Goal: Register for event/course

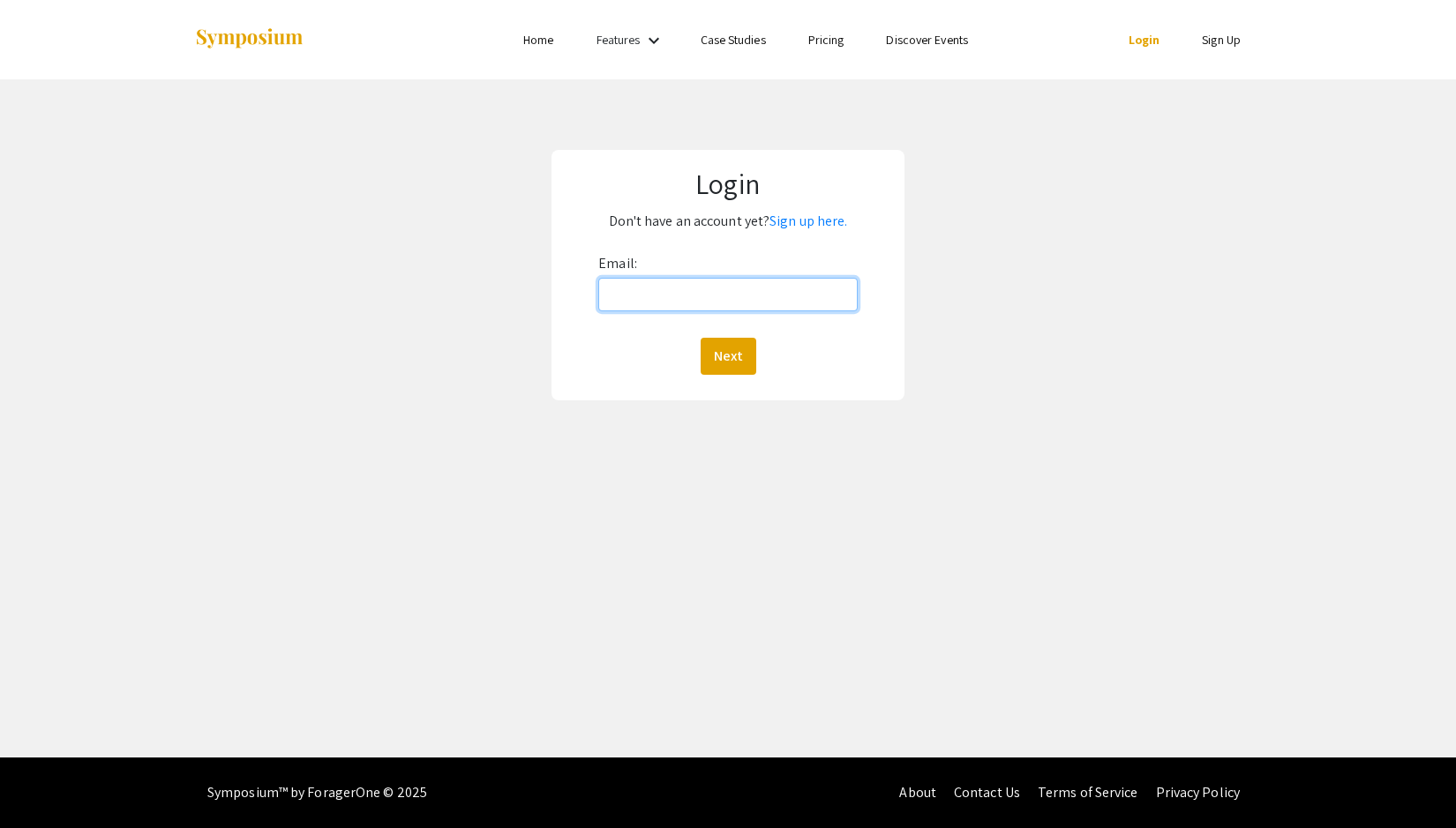
click at [719, 294] on input "Email:" at bounding box center [728, 294] width 260 height 33
type input "[EMAIL_ADDRESS][DOMAIN_NAME]"
click at [716, 357] on button "Next" at bounding box center [728, 357] width 56 height 37
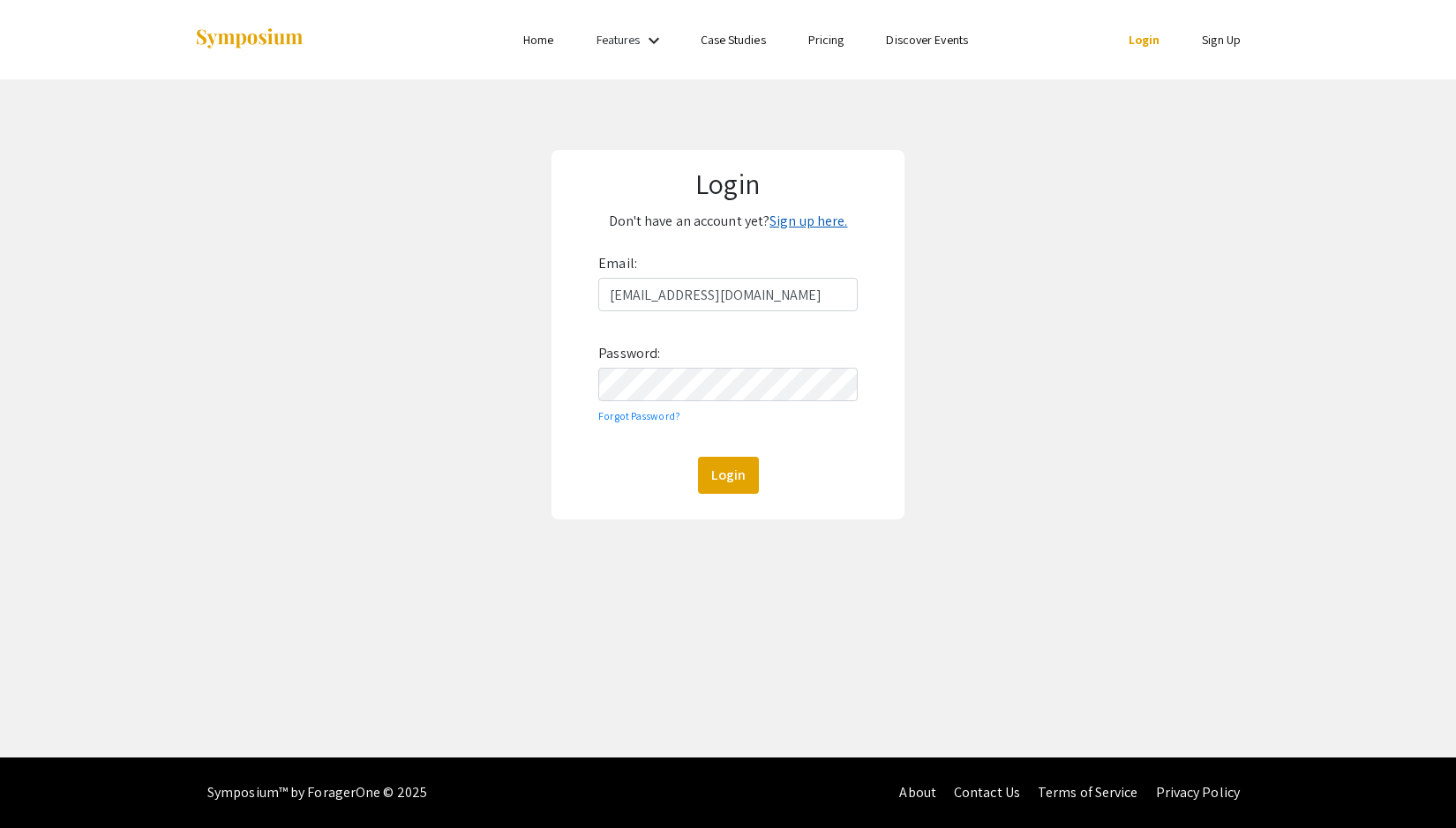
click at [782, 219] on link "Sign up here." at bounding box center [808, 220] width 77 height 19
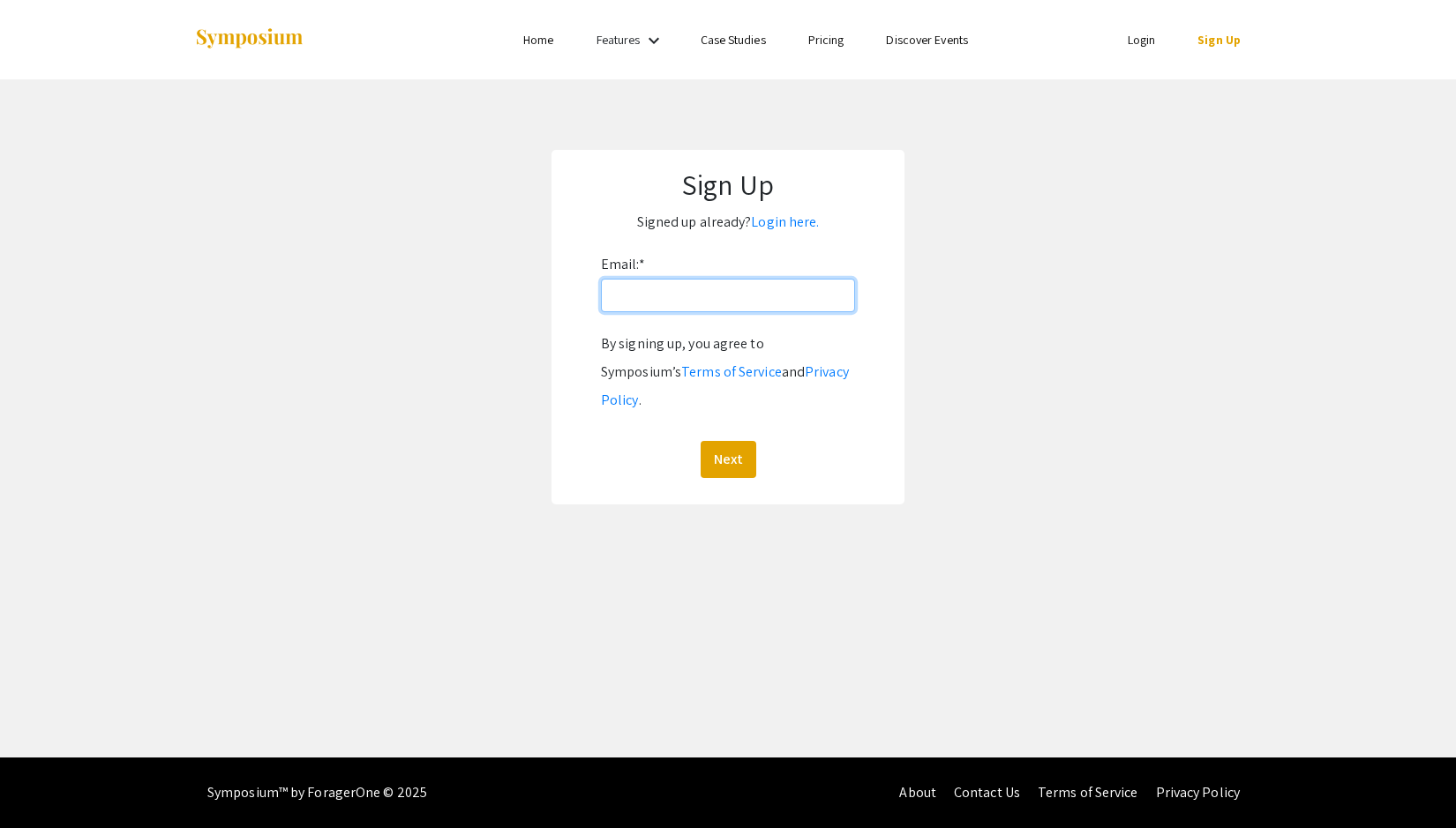
click at [726, 293] on input "Email: *" at bounding box center [728, 295] width 254 height 33
type input "[EMAIL_ADDRESS][DOMAIN_NAME]"
click at [726, 441] on button "Next" at bounding box center [728, 460] width 56 height 37
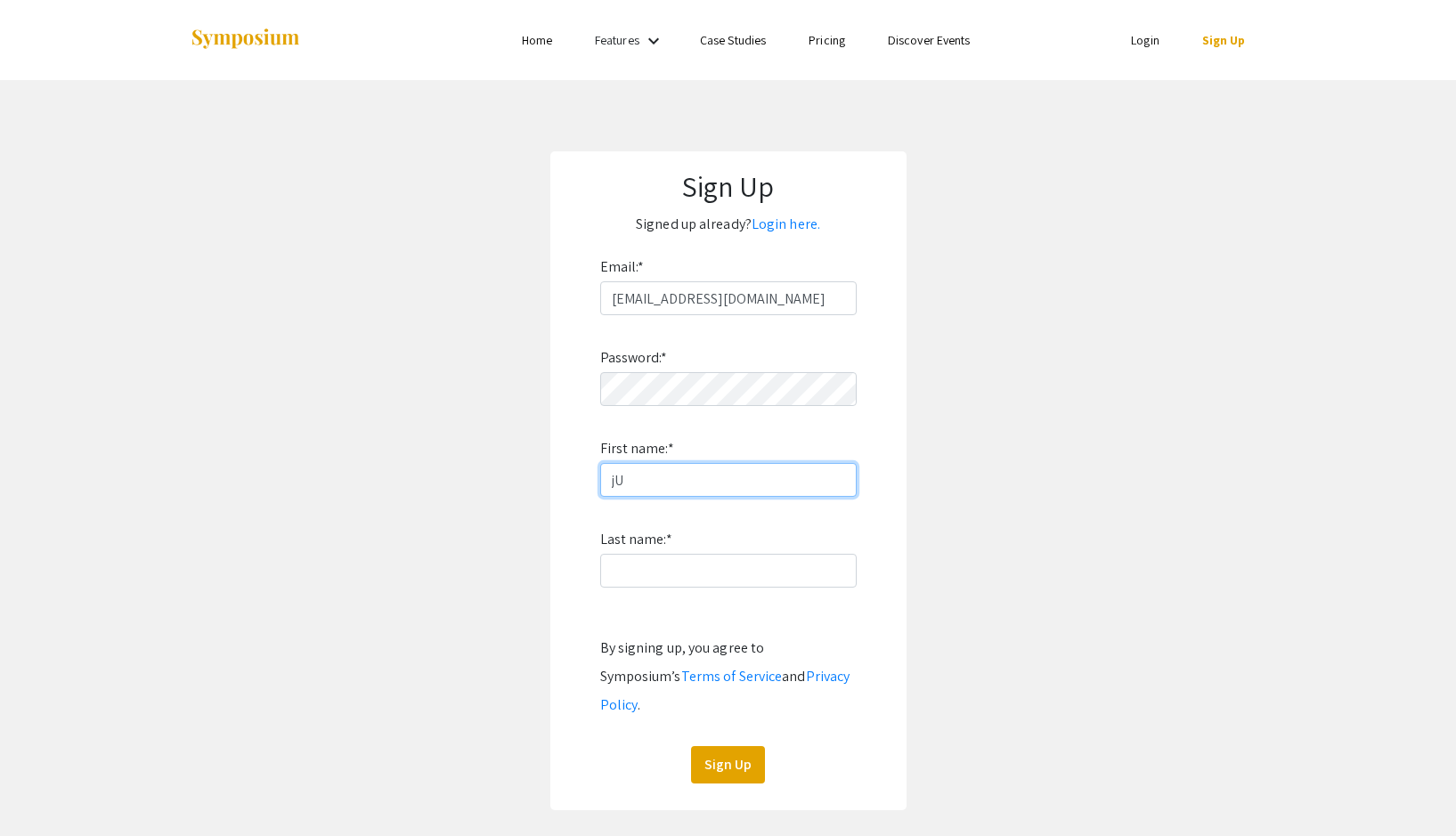
type input "j"
type input "Julie"
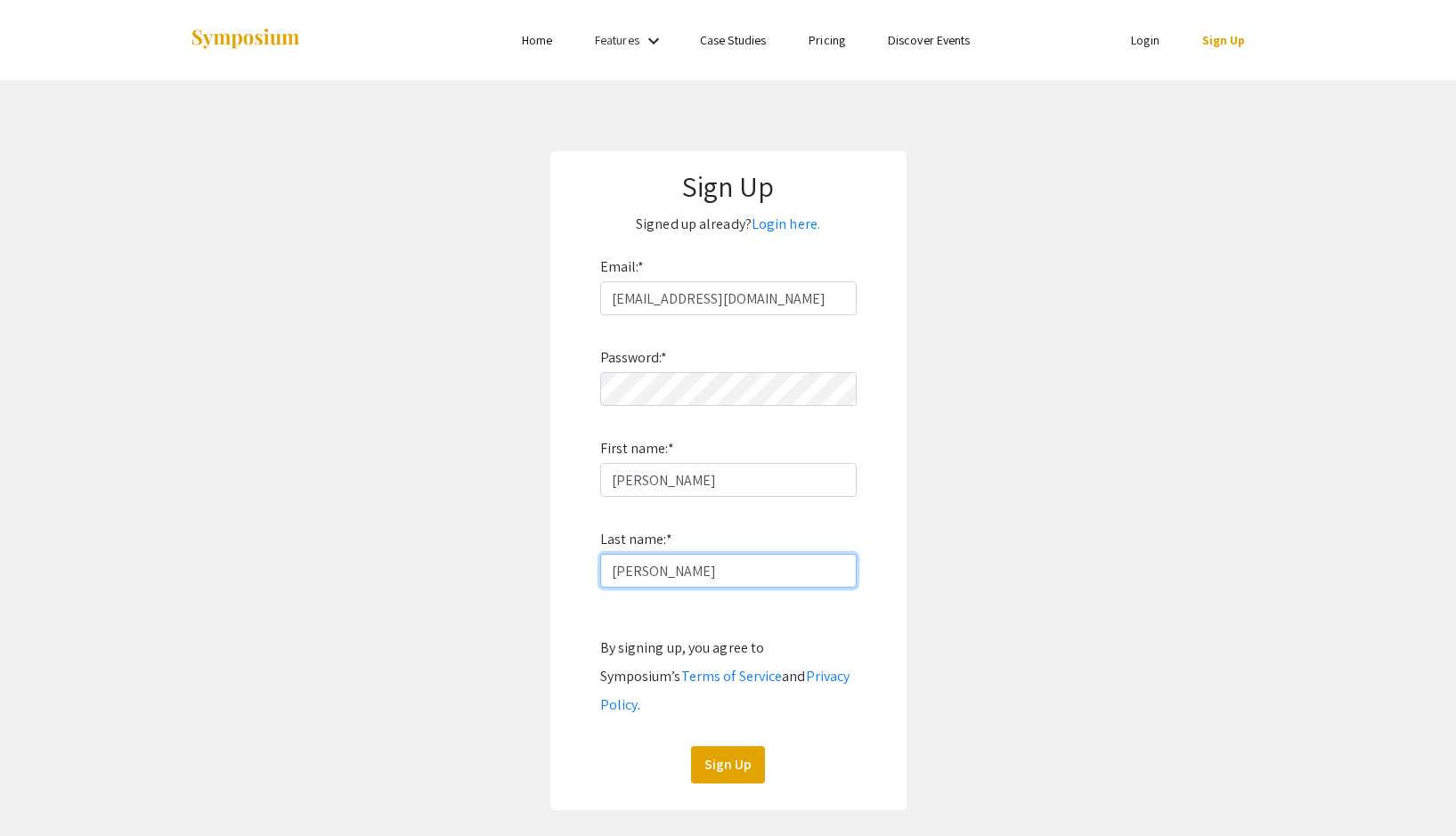
type input "Lockman"
click at [667, 746] on div "Sign Up" at bounding box center [728, 765] width 256 height 38
click at [729, 746] on button "Sign Up" at bounding box center [728, 765] width 74 height 38
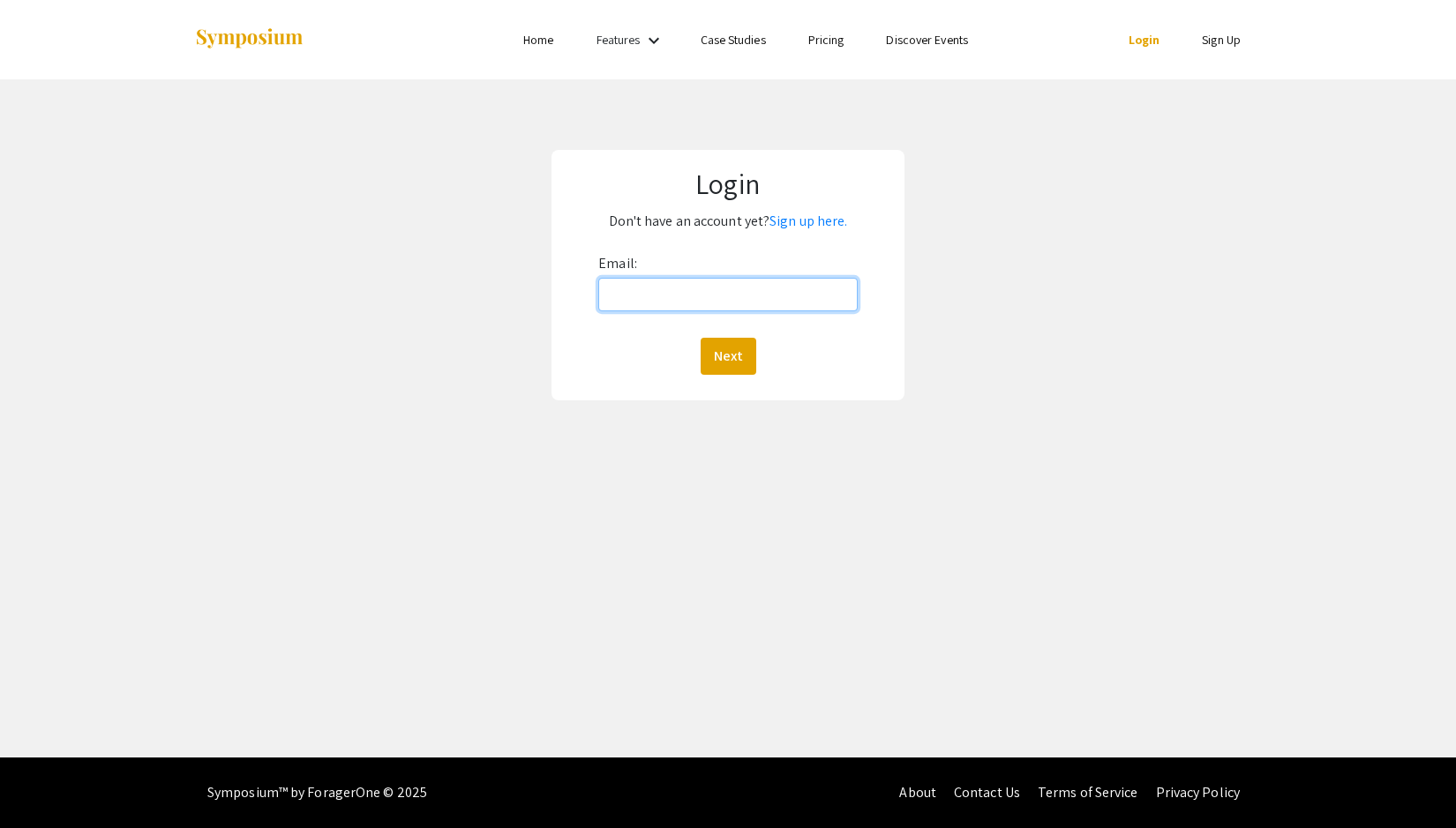
click at [701, 300] on input "Email:" at bounding box center [728, 294] width 260 height 33
type input "[EMAIL_ADDRESS][DOMAIN_NAME]"
click at [719, 356] on button "Next" at bounding box center [728, 357] width 56 height 37
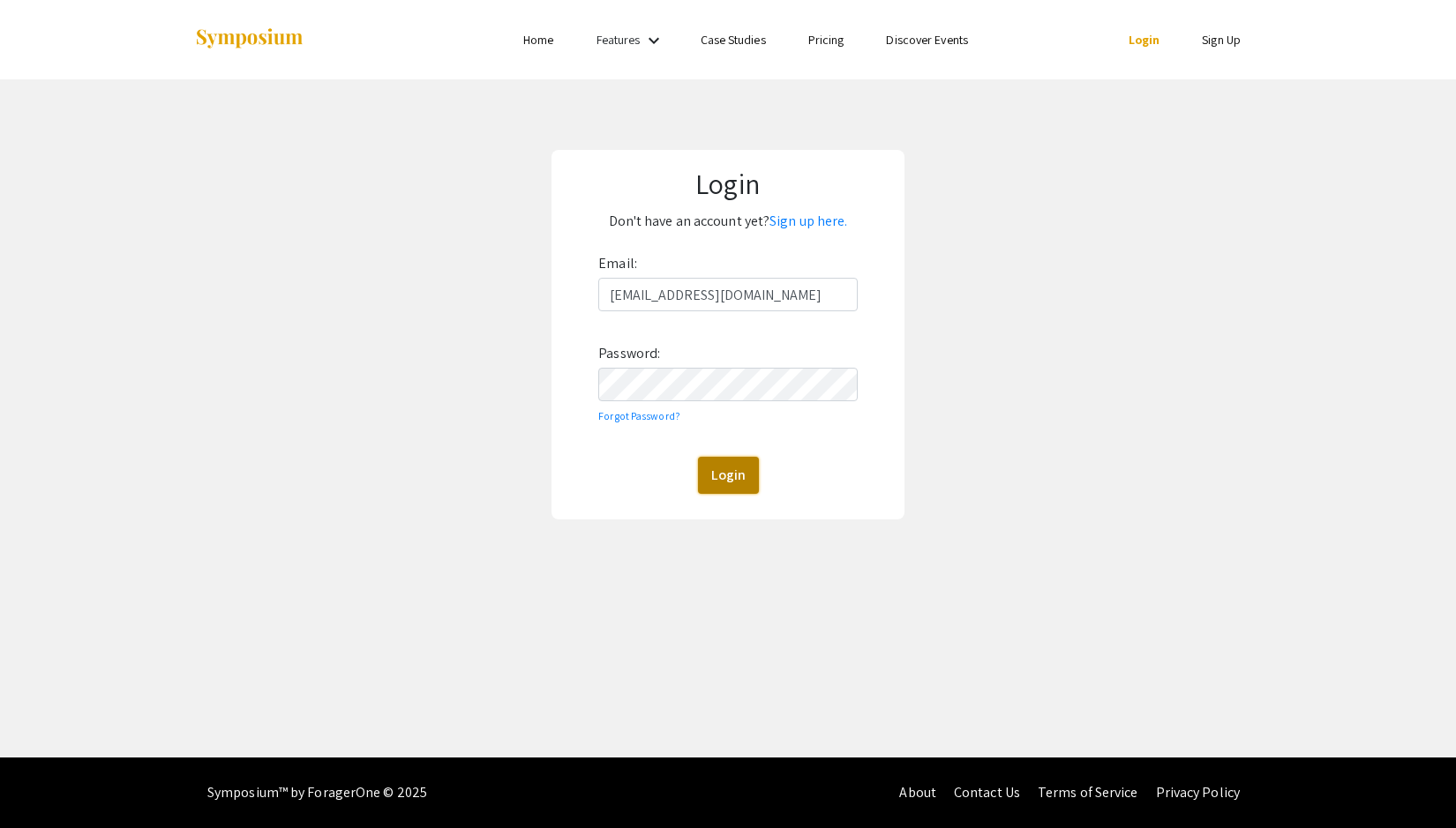
click at [716, 460] on button "Login" at bounding box center [728, 475] width 61 height 37
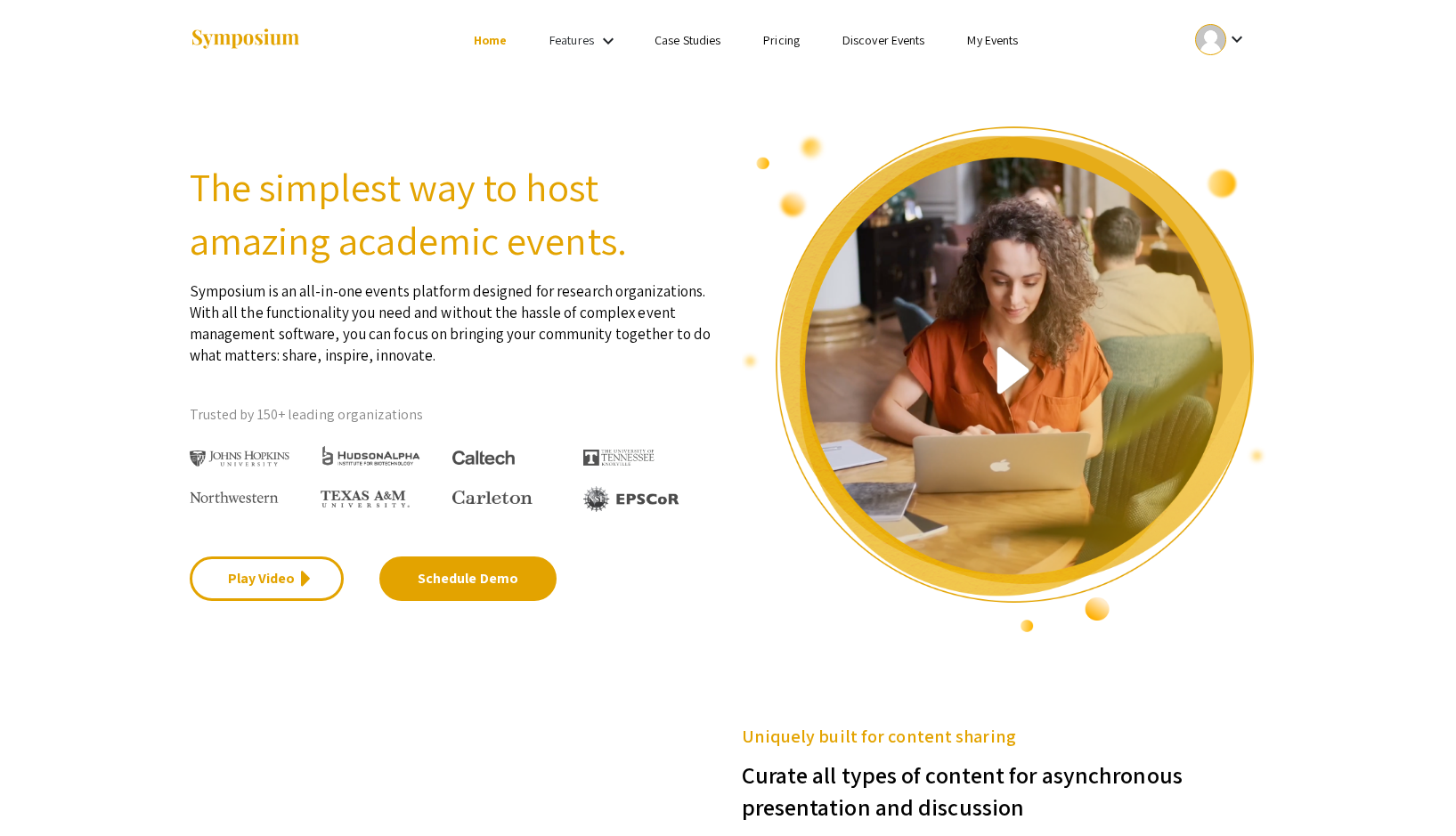
click at [1005, 40] on link "My Events" at bounding box center [992, 40] width 50 height 16
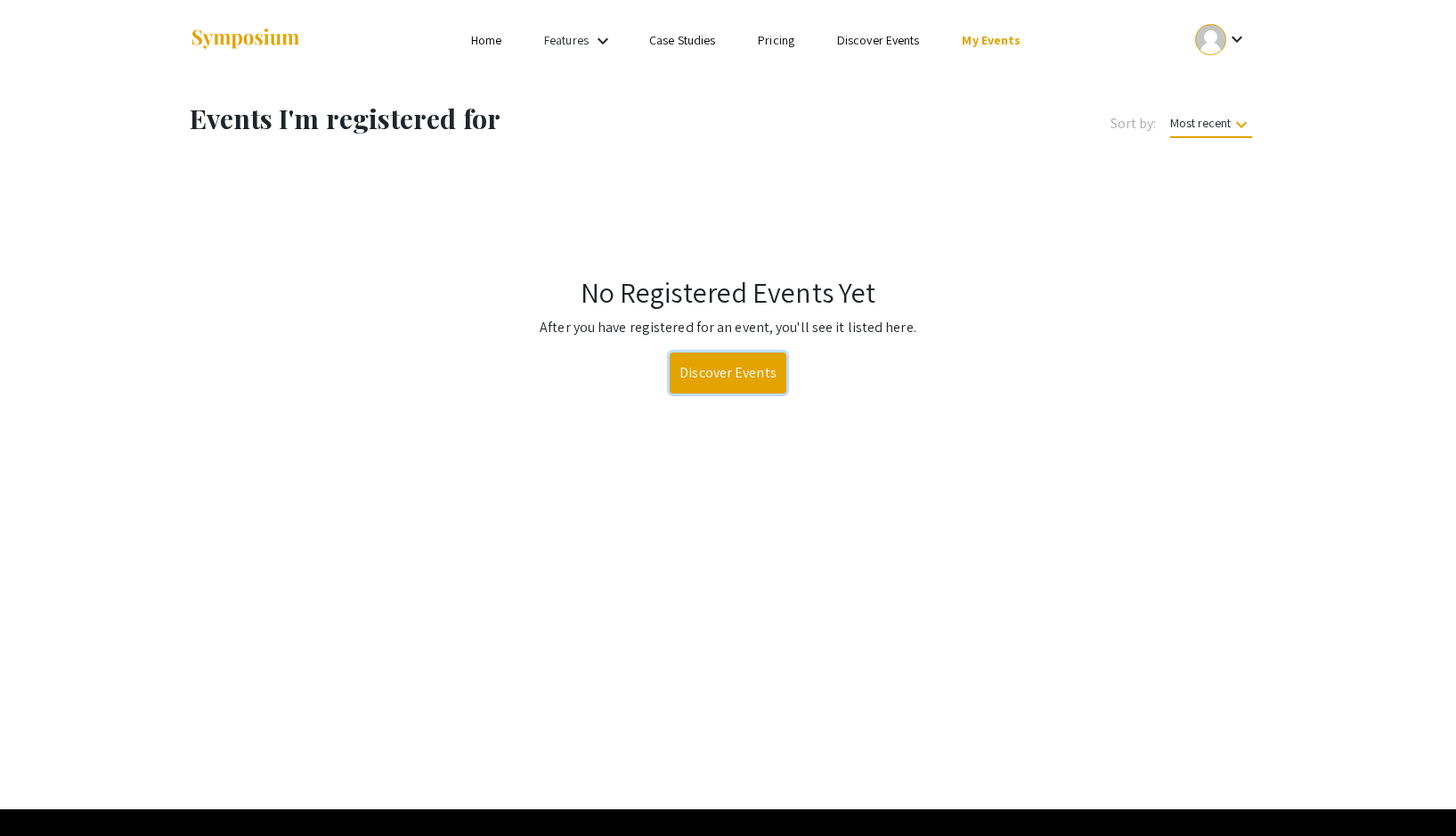
click at [747, 374] on link "Discover Events" at bounding box center [728, 372] width 117 height 41
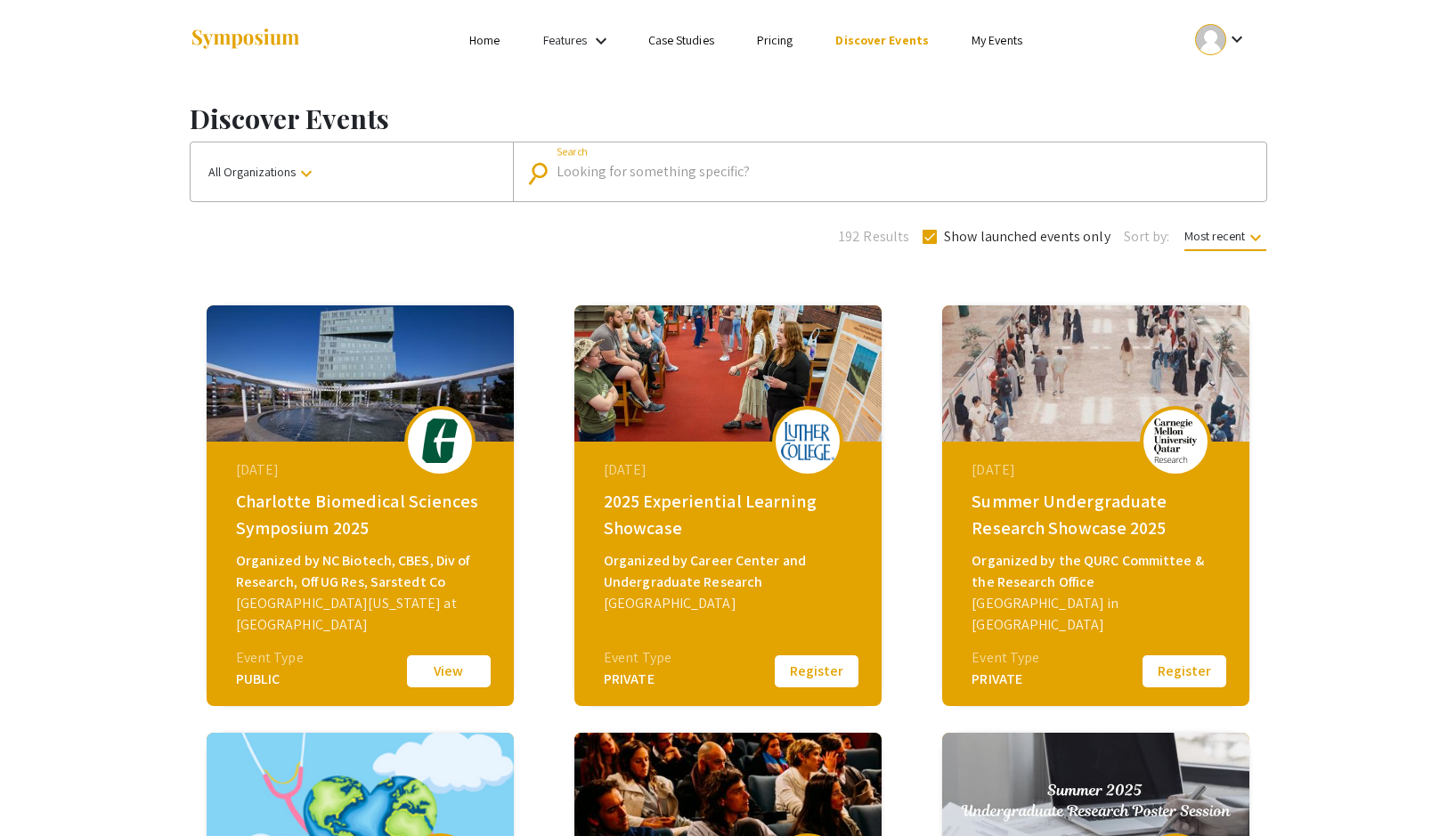
click at [700, 167] on input "Search" at bounding box center [899, 172] width 686 height 16
type input "[PERSON_NAME]"
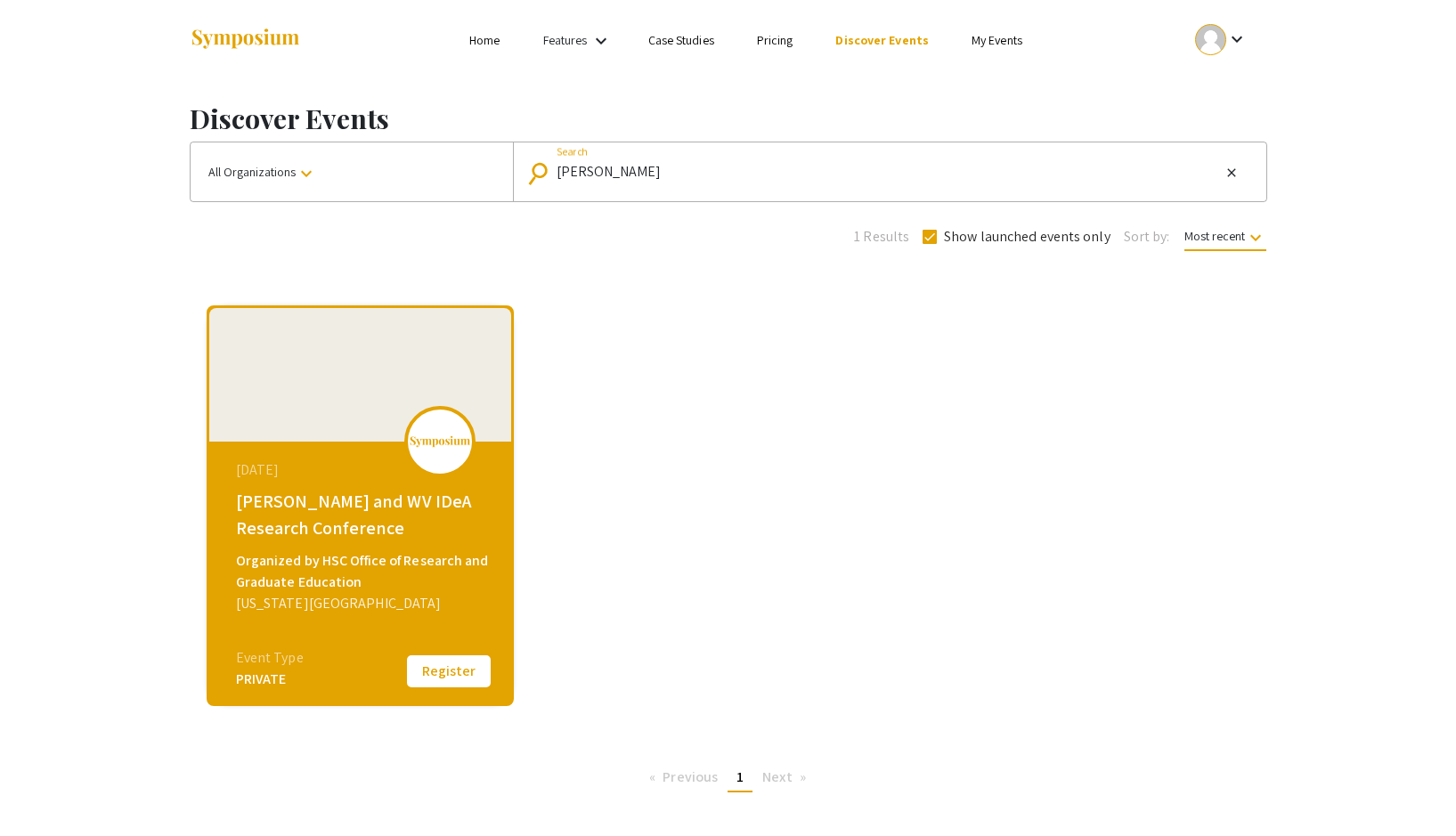
click at [428, 447] on img at bounding box center [439, 441] width 62 height 13
click at [431, 670] on button "Register" at bounding box center [449, 672] width 89 height 38
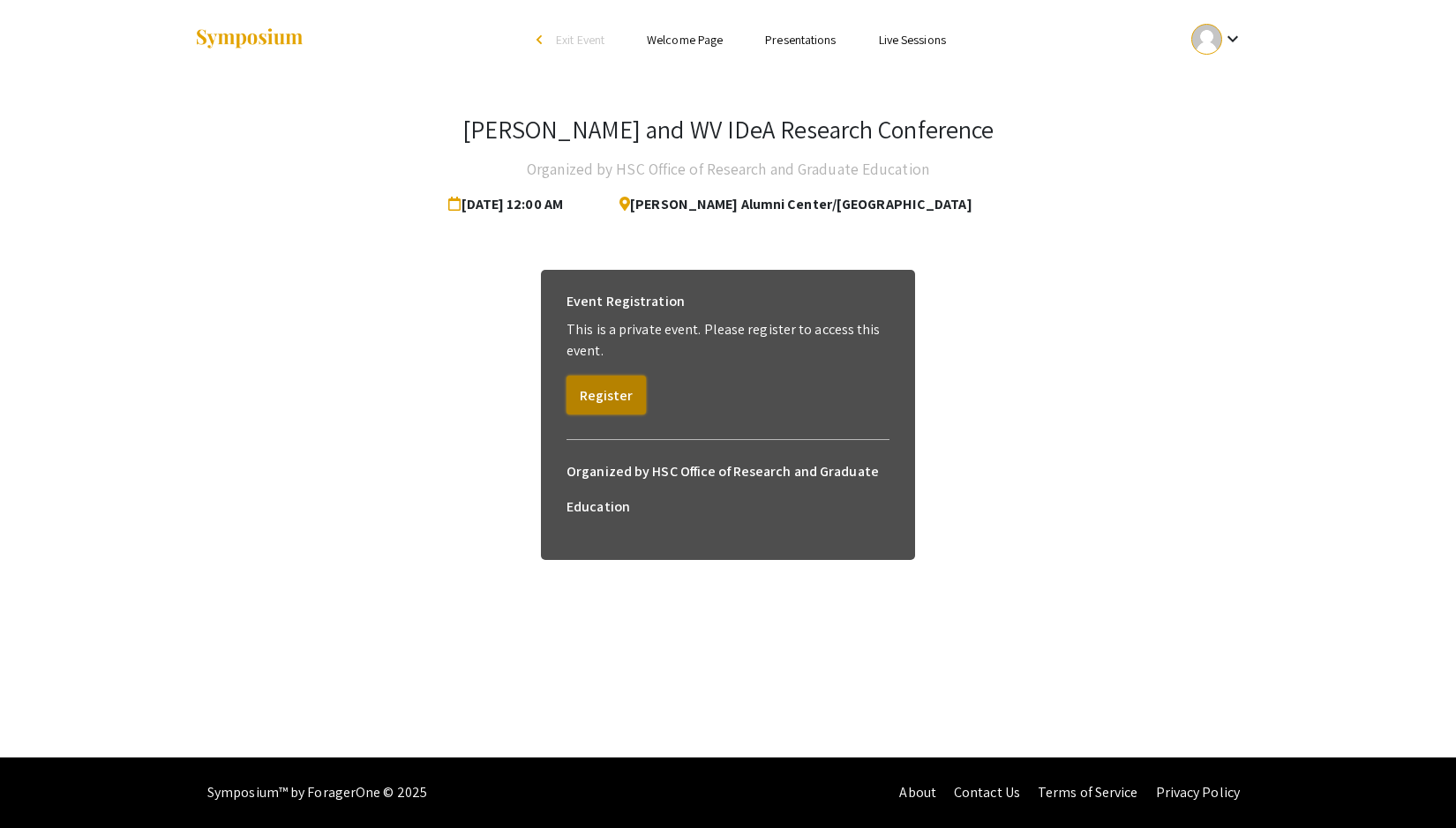
click at [609, 390] on button "Register" at bounding box center [606, 395] width 79 height 39
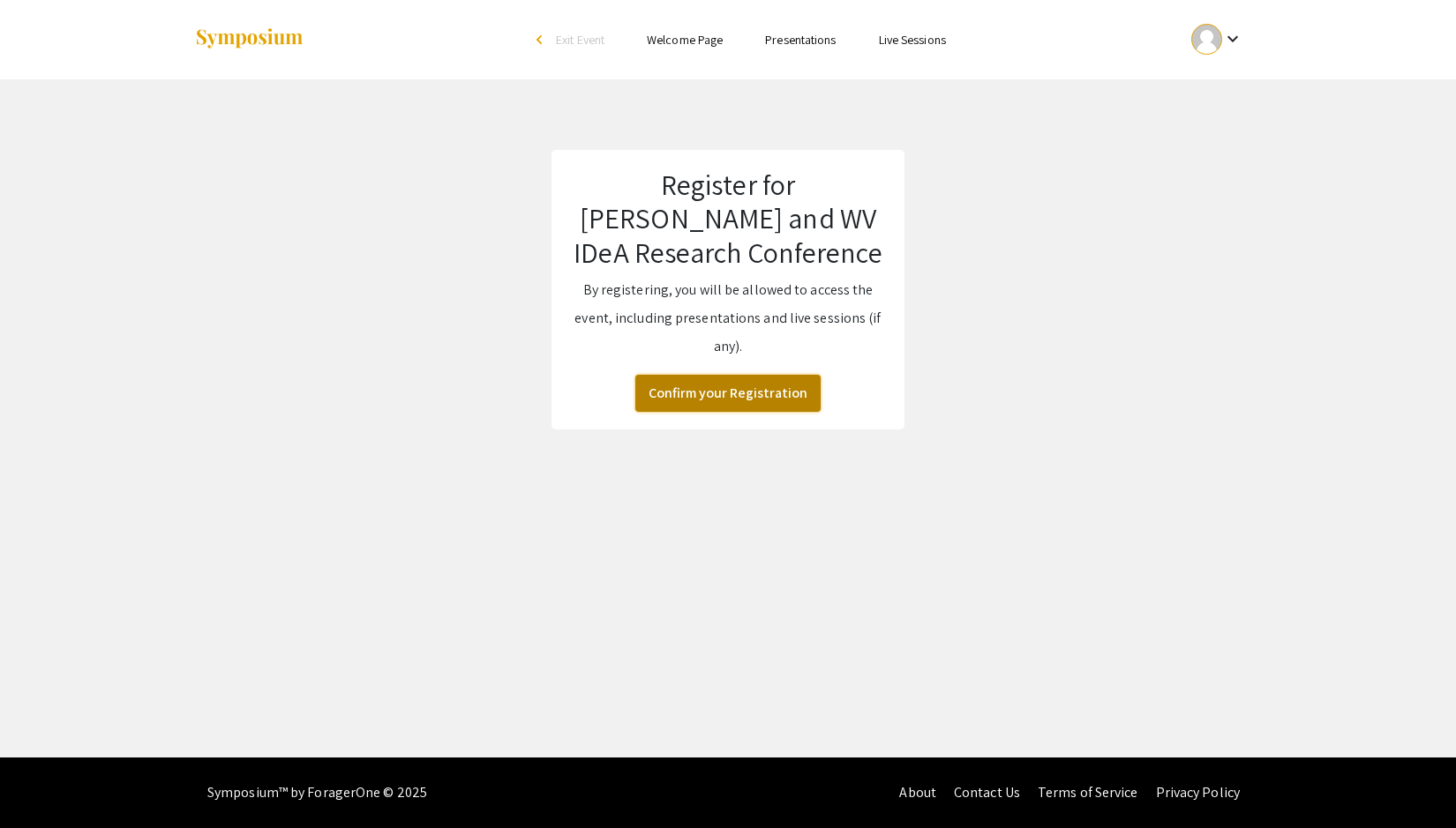
click at [719, 403] on button "Confirm your Registration" at bounding box center [728, 393] width 185 height 37
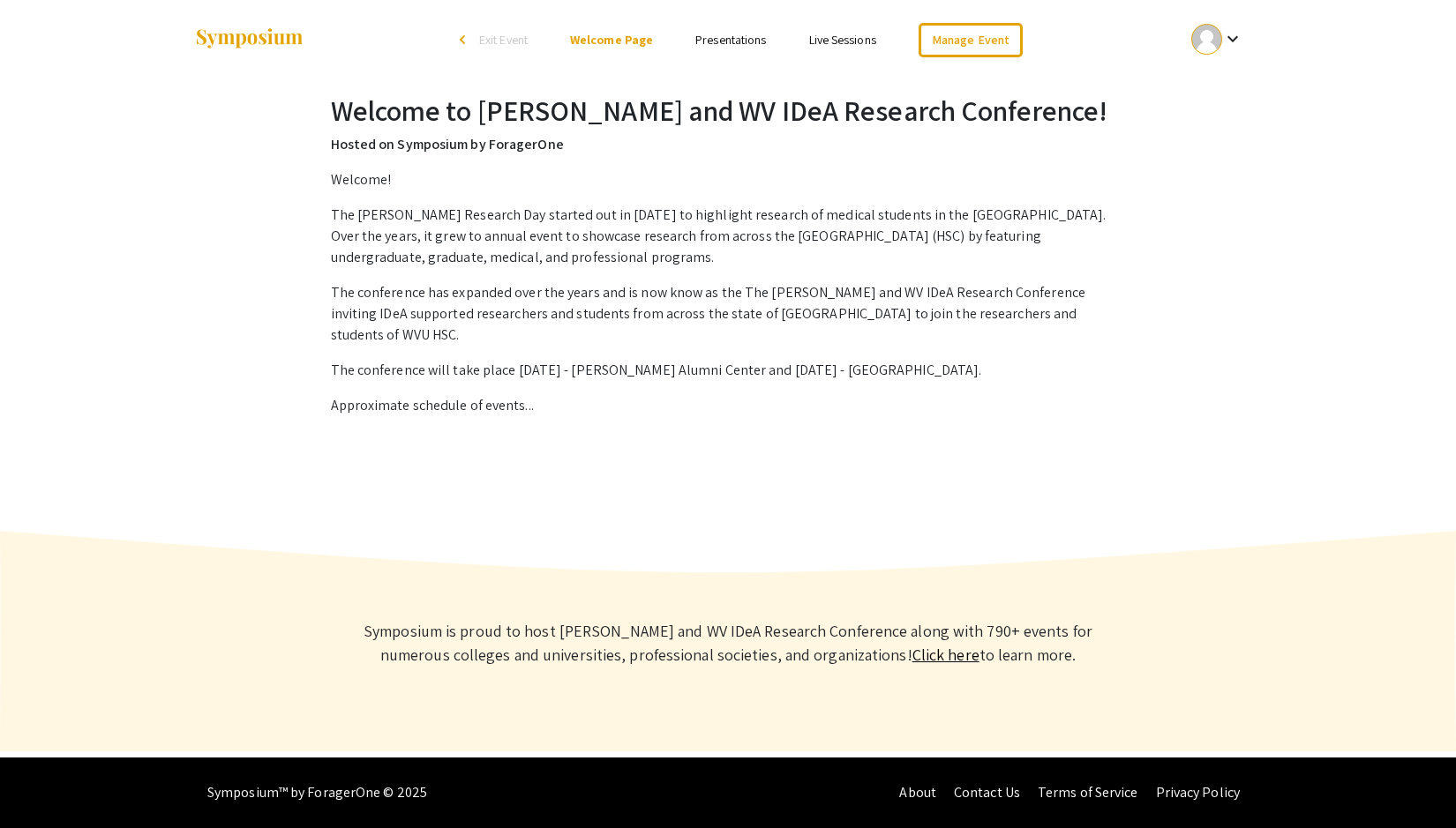
click at [1227, 37] on mat-icon "keyboard_arrow_down" at bounding box center [1232, 39] width 22 height 22
click at [983, 41] on div at bounding box center [728, 414] width 1456 height 828
click at [983, 41] on link "Manage Event" at bounding box center [971, 39] width 104 height 34
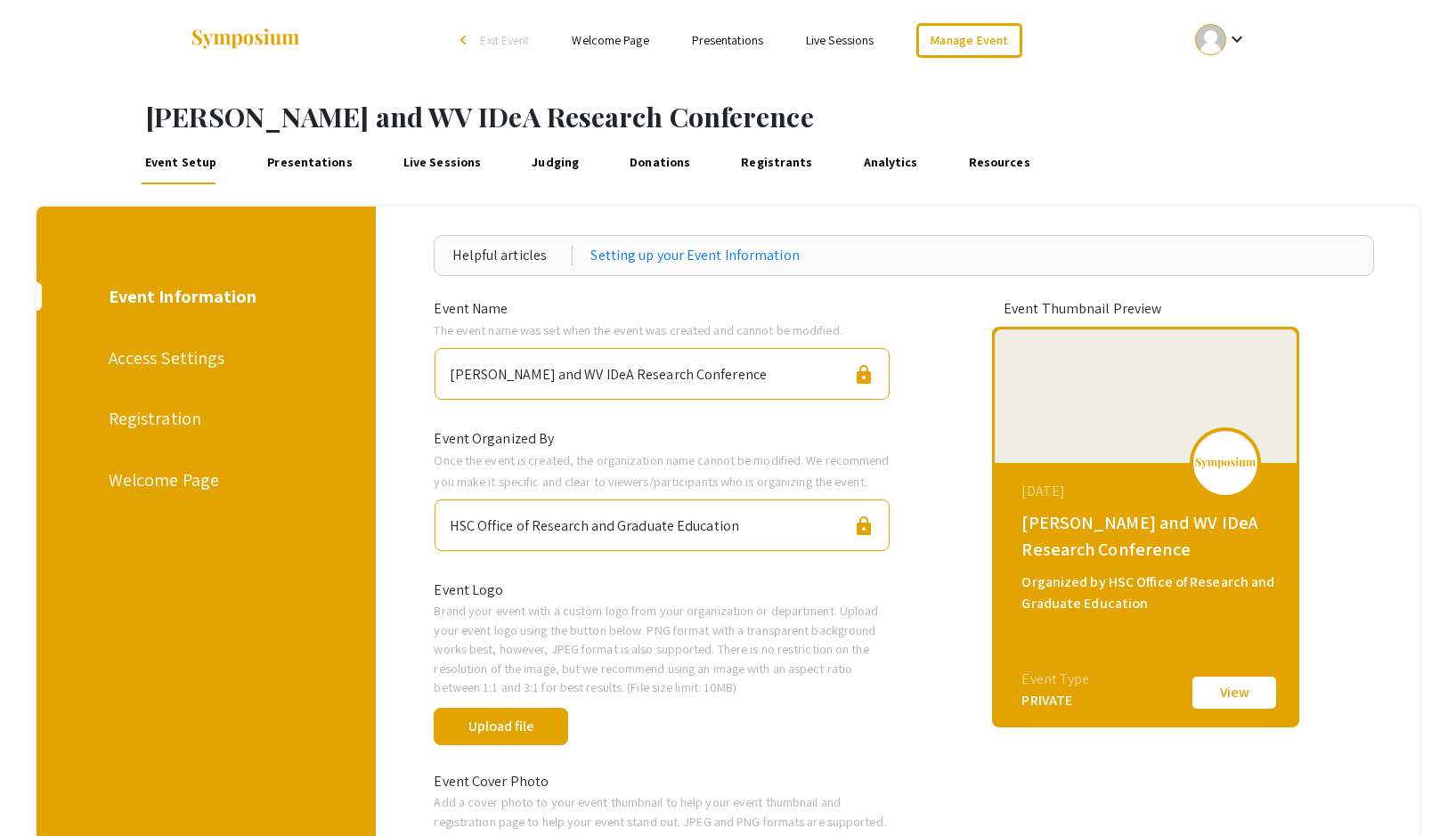
click at [199, 359] on div "Access Settings" at bounding box center [204, 357] width 191 height 27
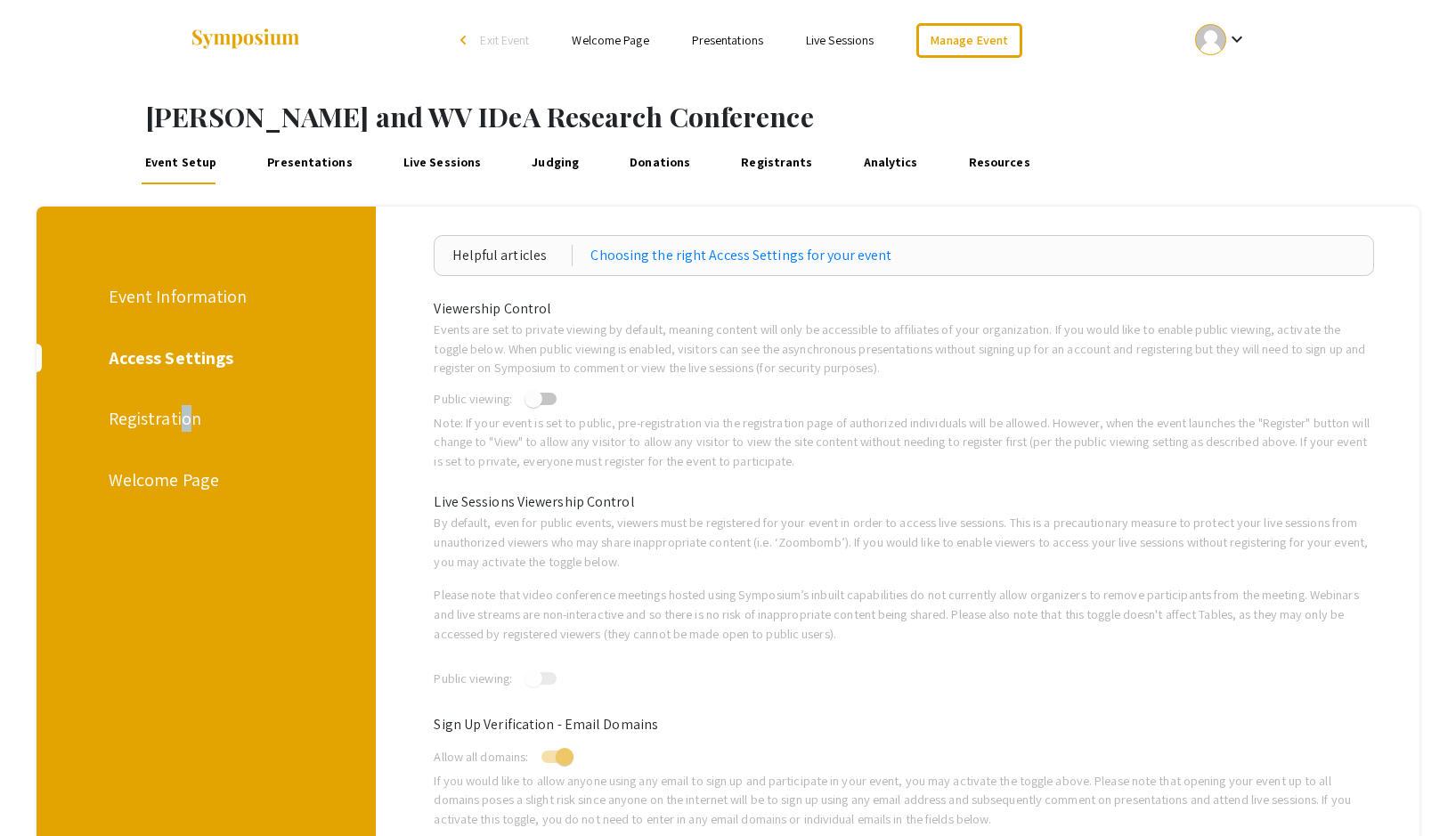
click at [188, 419] on div "Registration" at bounding box center [204, 418] width 191 height 27
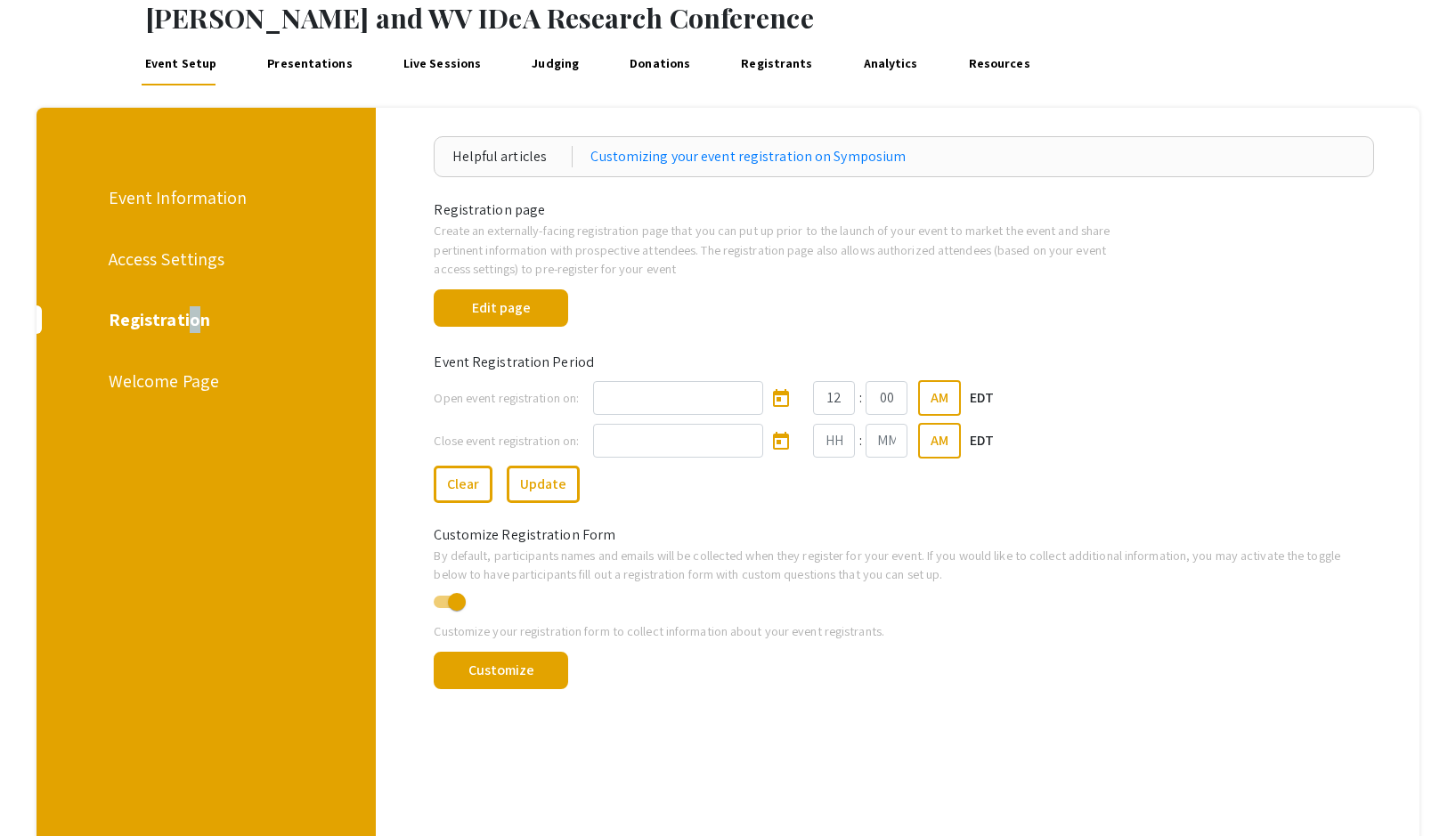
scroll to position [303, 0]
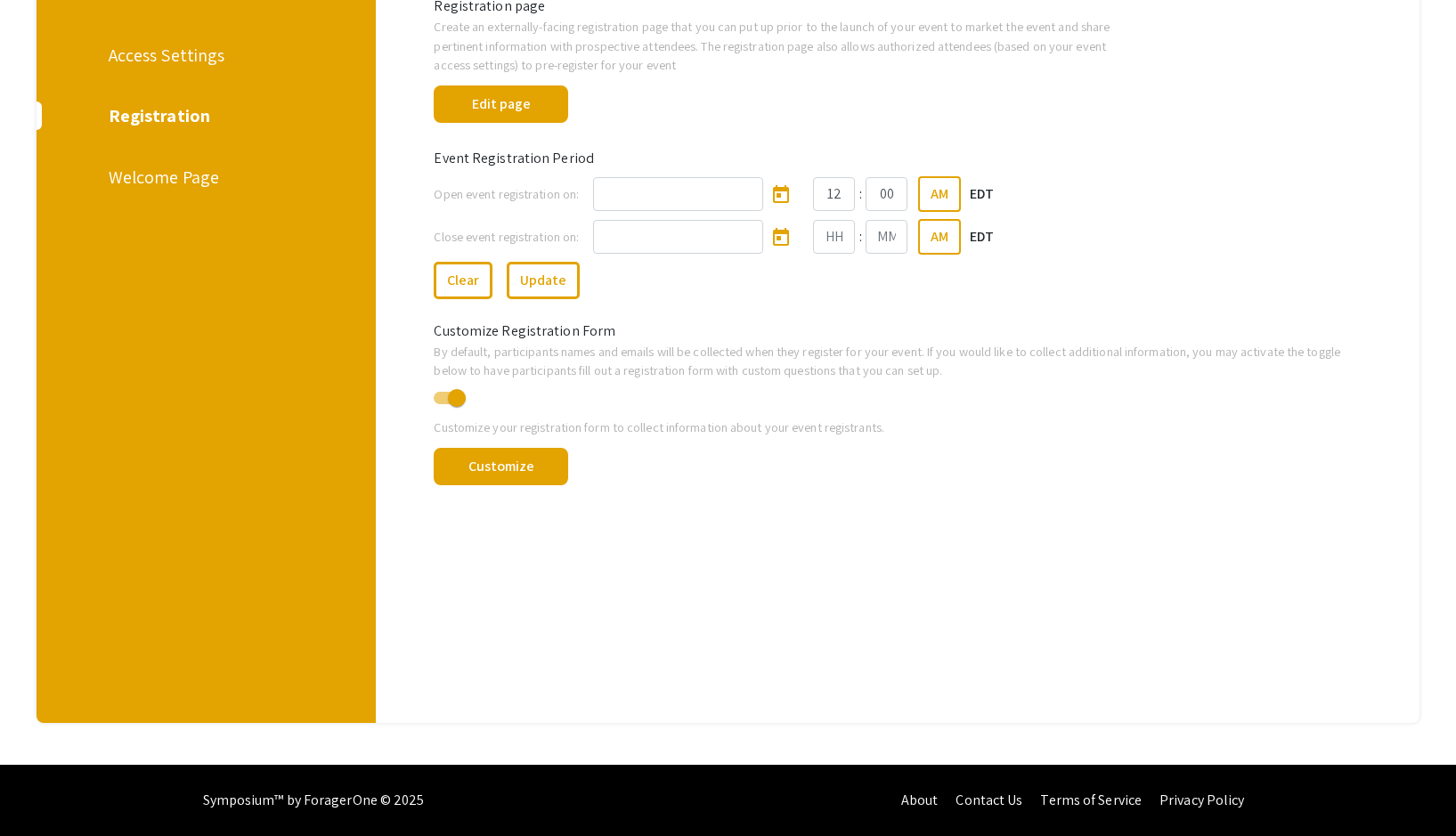
click at [190, 180] on div "Welcome Page" at bounding box center [204, 177] width 191 height 27
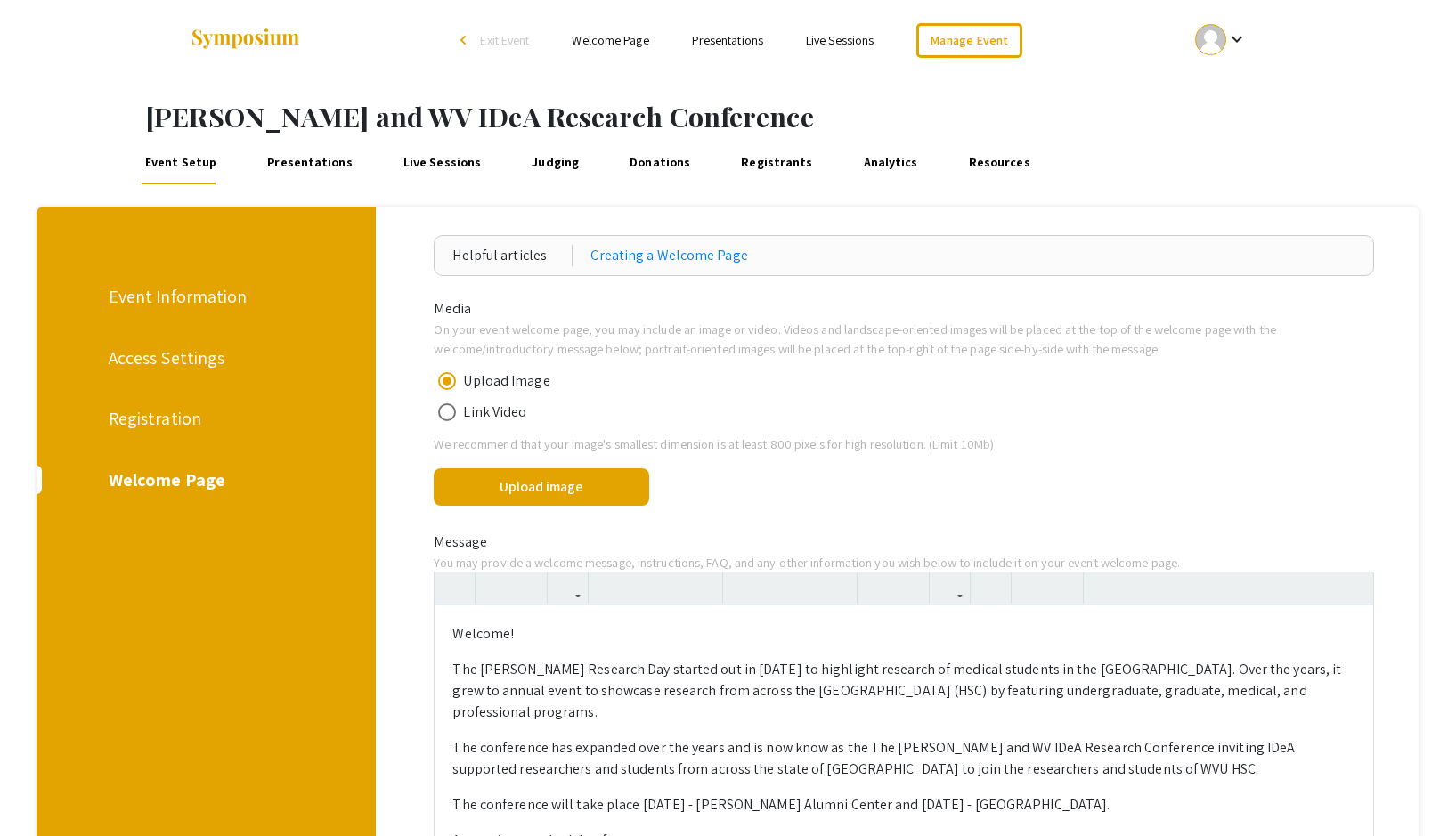
click at [315, 161] on link "Presentations" at bounding box center [309, 162] width 92 height 43
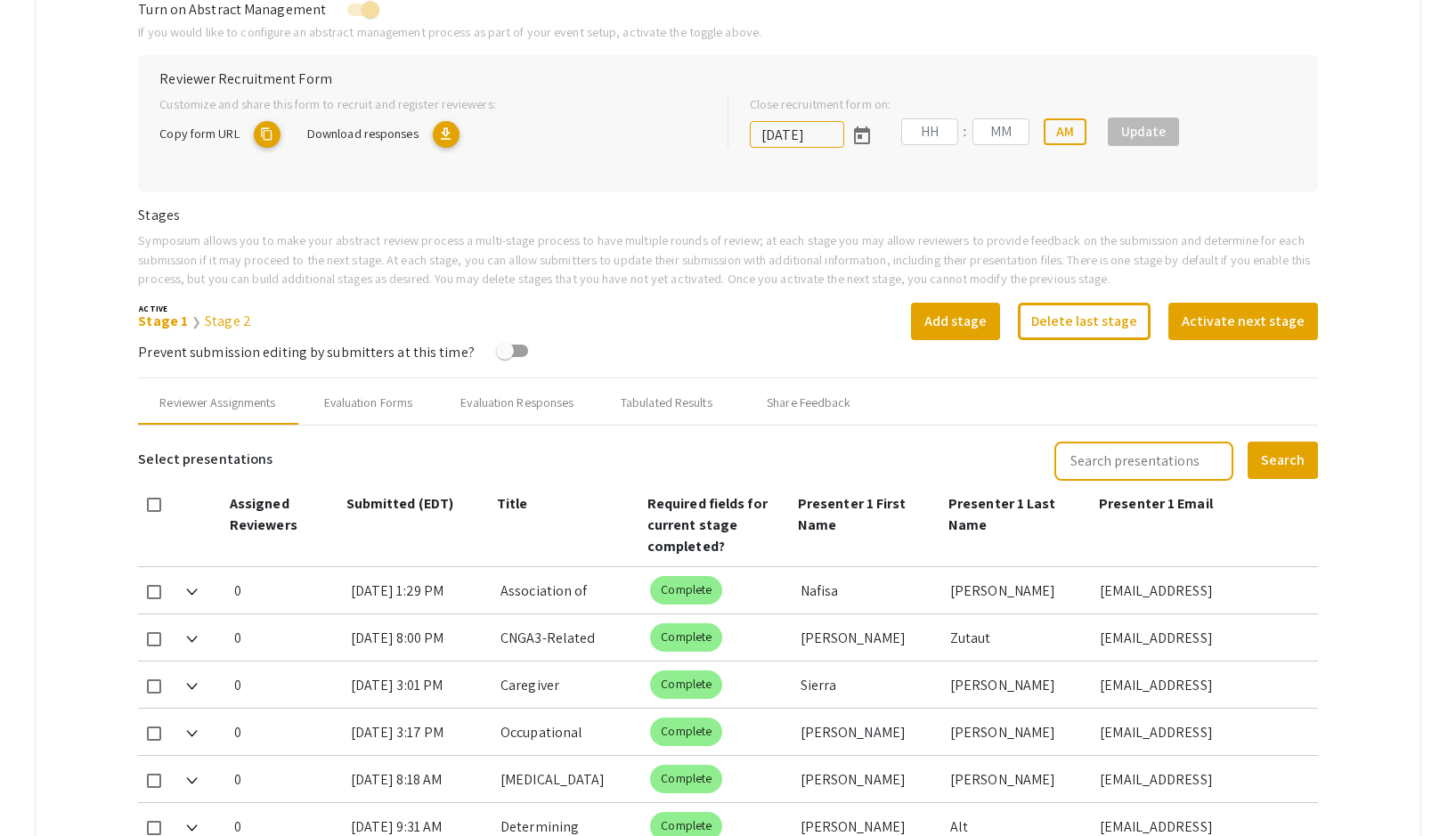
scroll to position [712, 0]
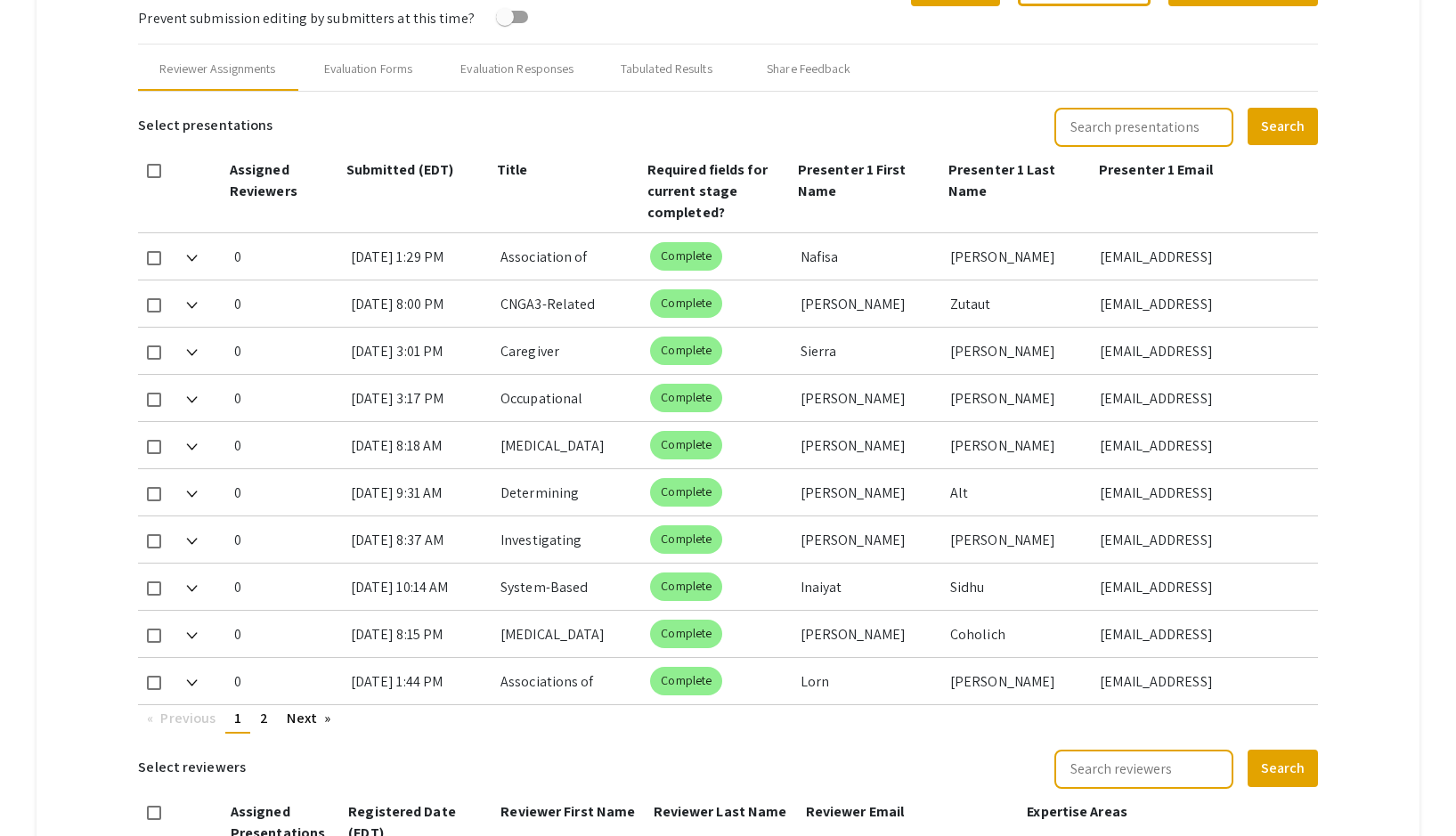
type input "[DATE]"
type input "09"
type input "50"
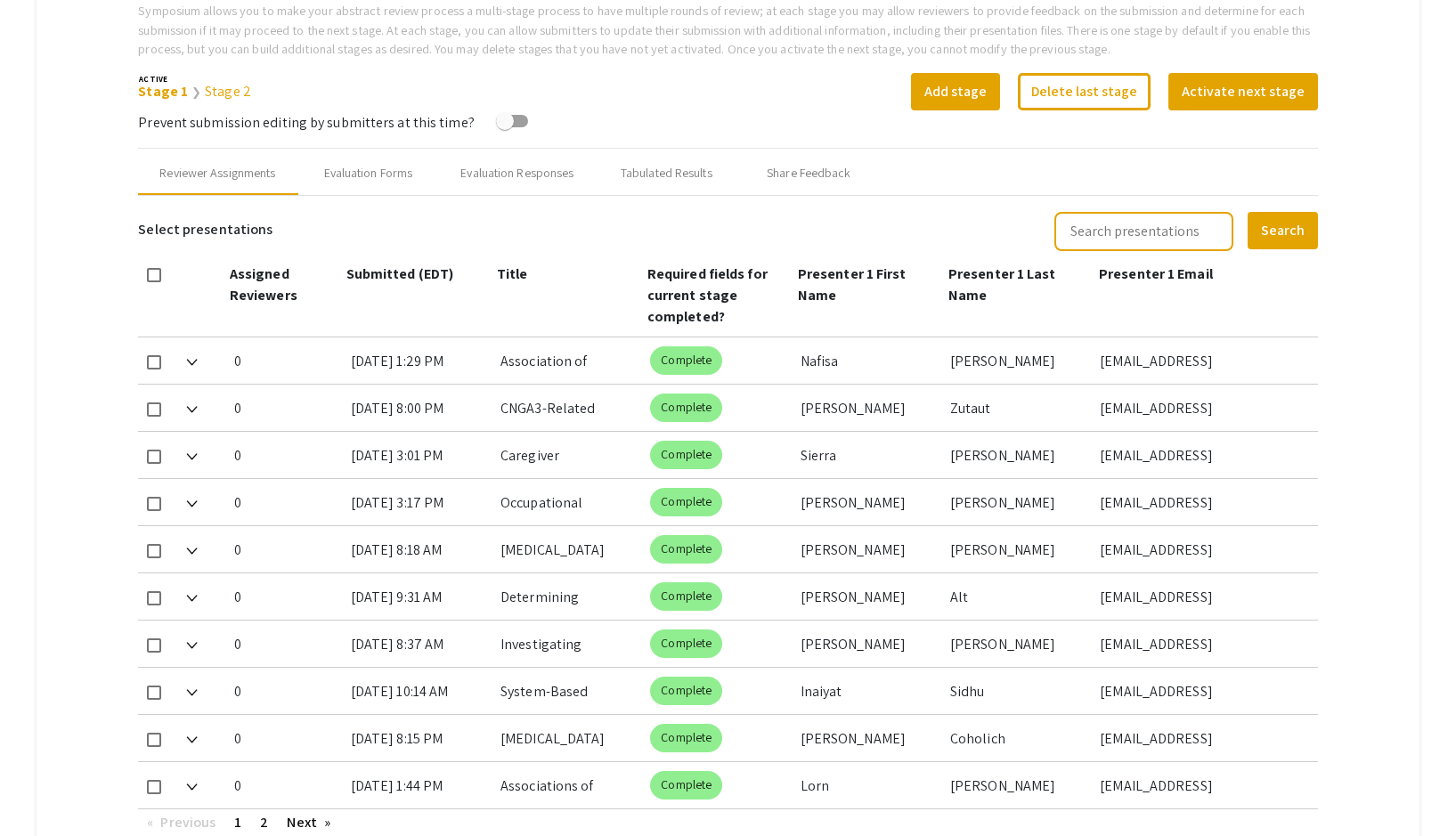
scroll to position [57, 0]
